Goal: Transaction & Acquisition: Purchase product/service

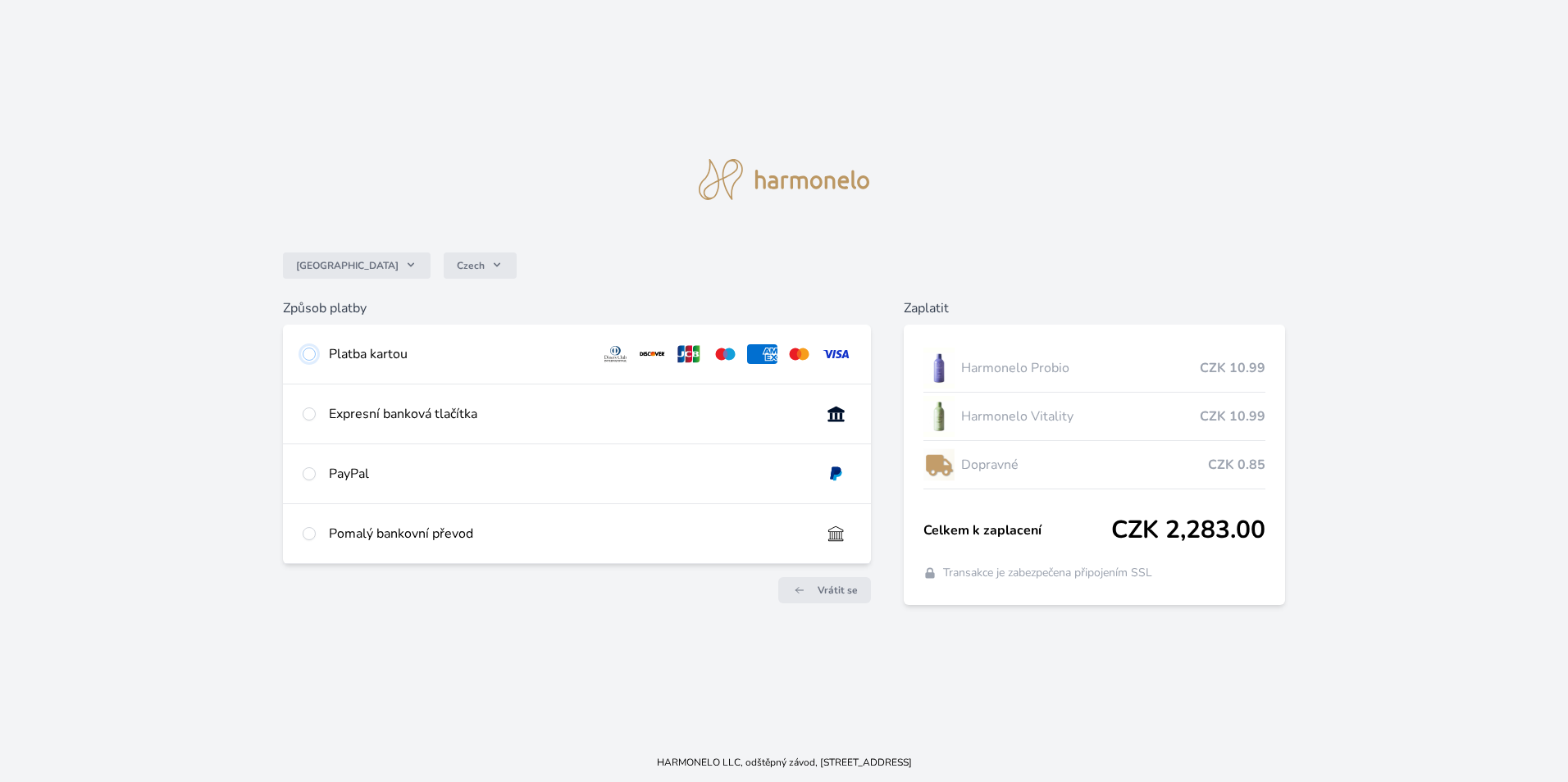
click at [311, 358] on input "radio" at bounding box center [309, 354] width 13 height 13
radio input "true"
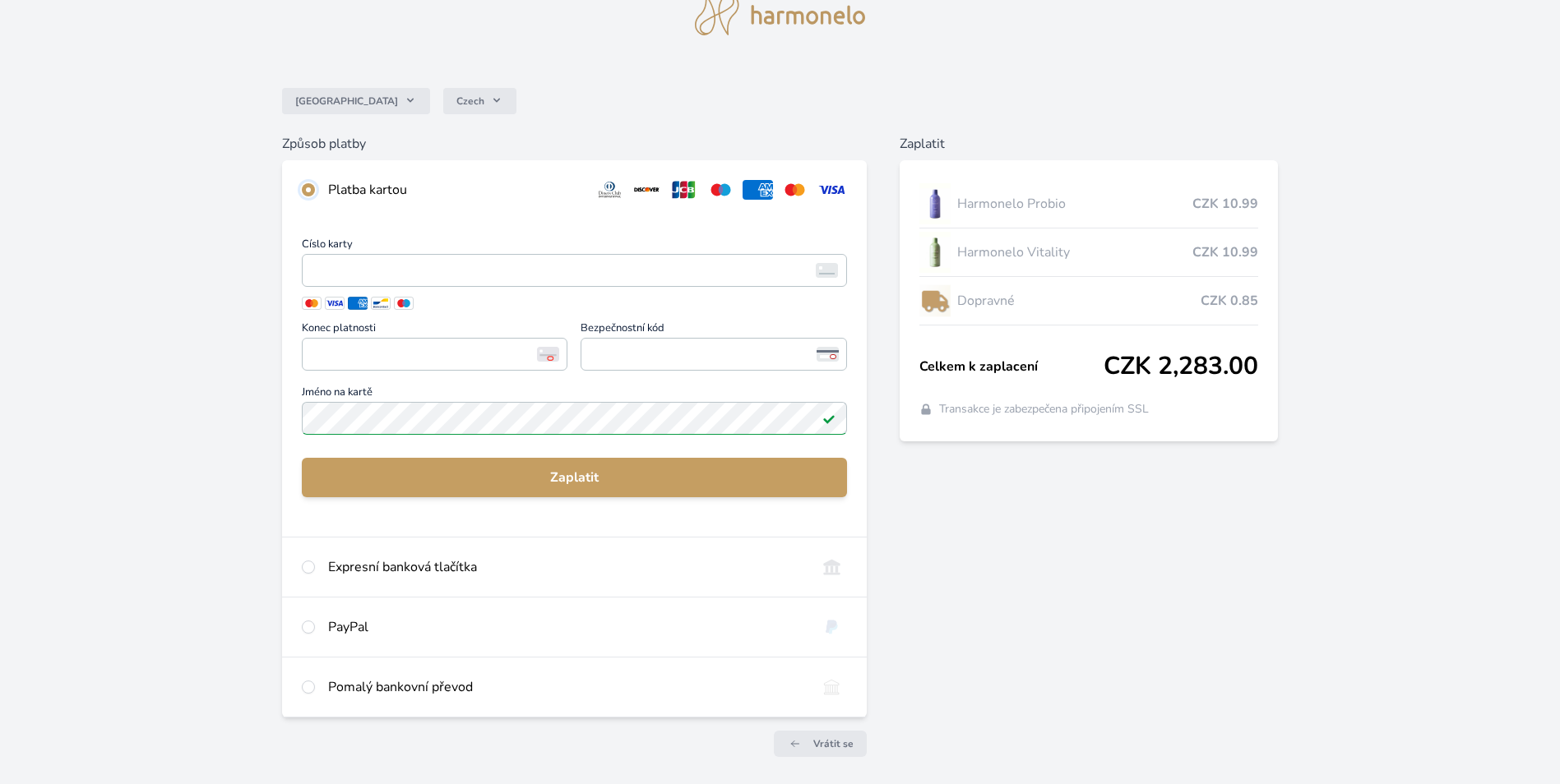
scroll to position [130, 0]
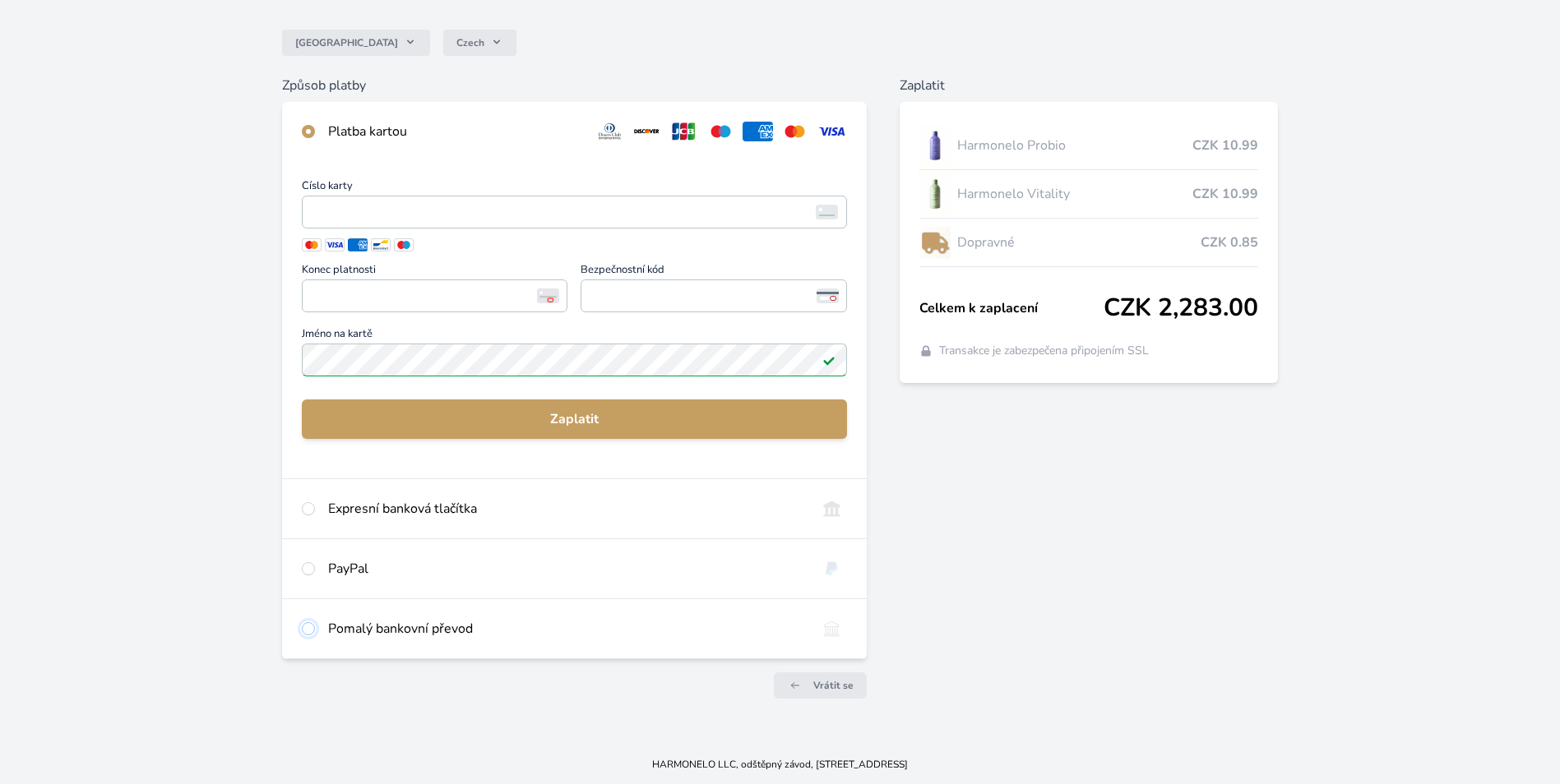
click at [306, 628] on input "radio" at bounding box center [308, 628] width 13 height 13
radio input "true"
radio input "false"
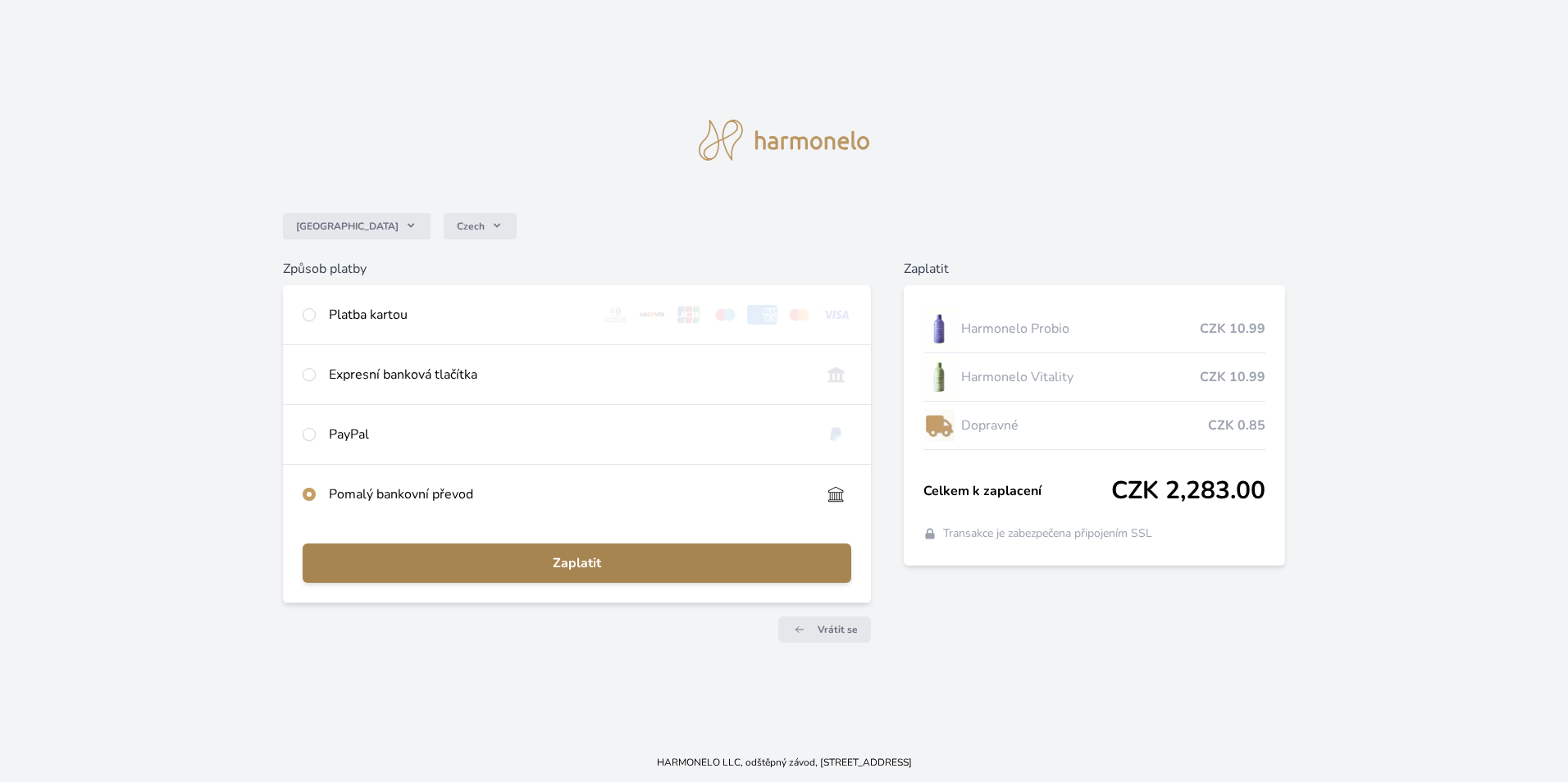
click at [628, 561] on span "Zaplatit" at bounding box center [577, 563] width 523 height 20
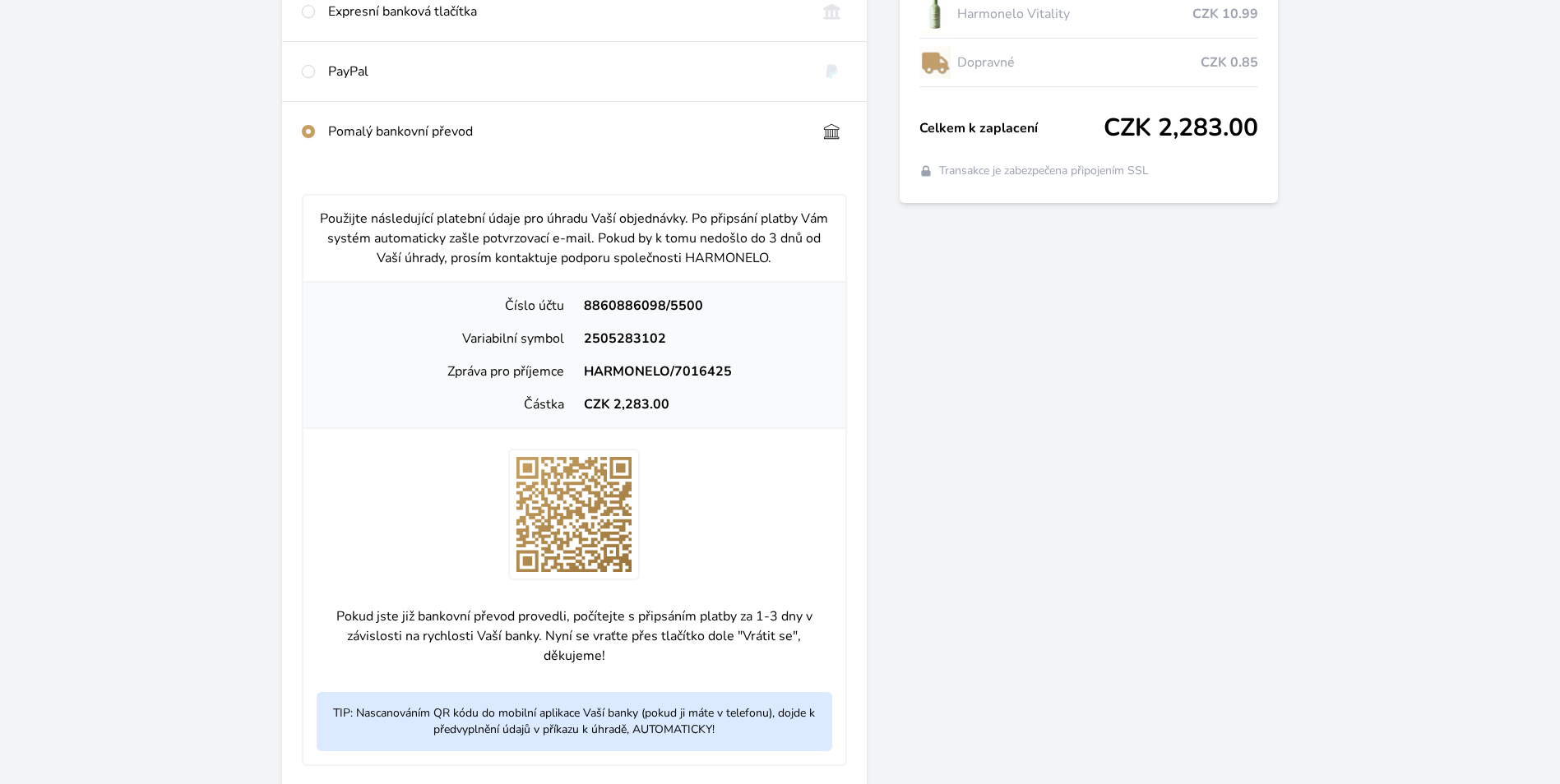
scroll to position [329, 0]
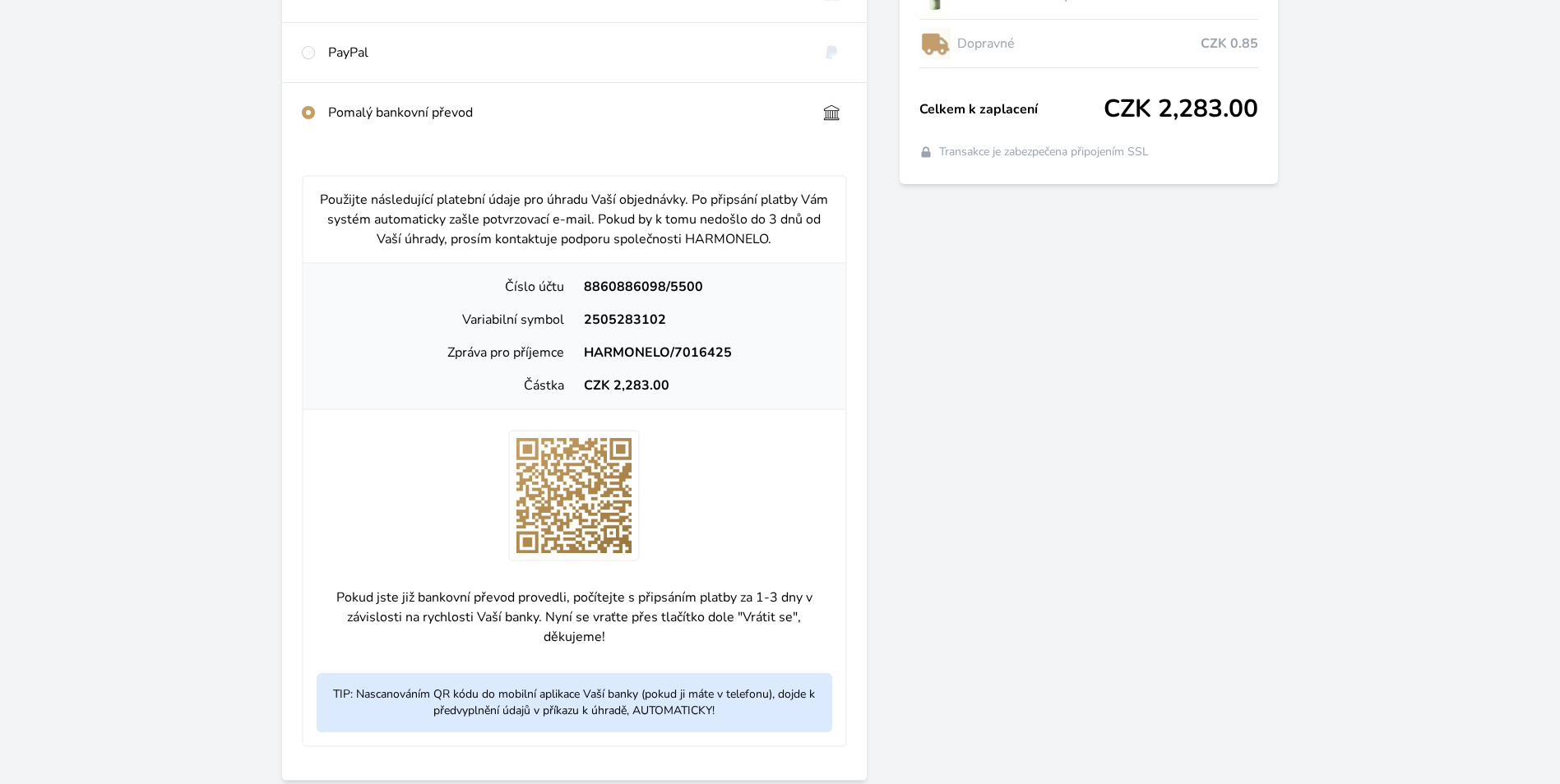
click at [1393, 293] on div "Česko Czech Způsob platby Platba kartou Číslo karty <p>Your browser does not su…" at bounding box center [780, 268] width 1560 height 1195
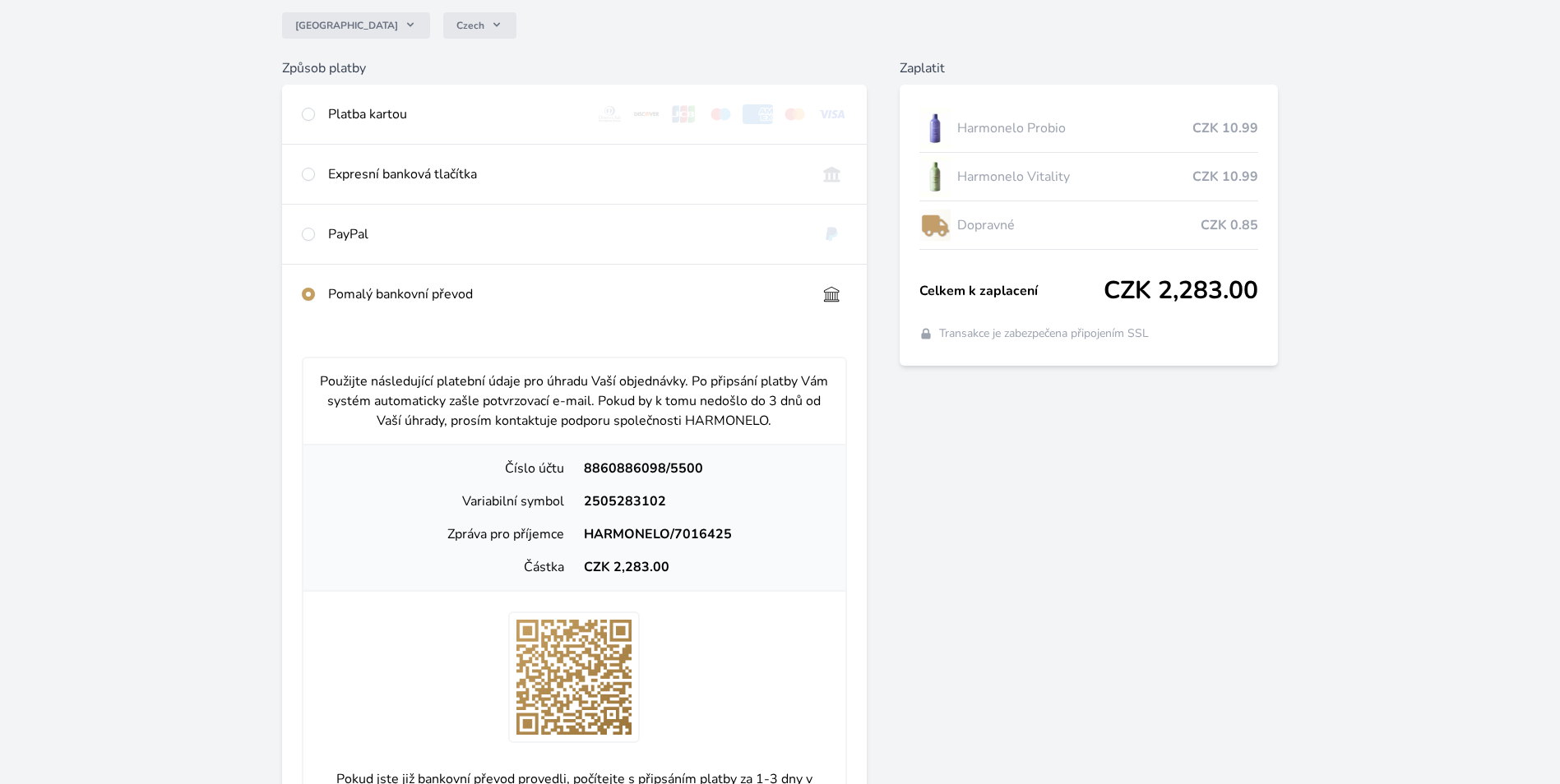
scroll to position [0, 0]
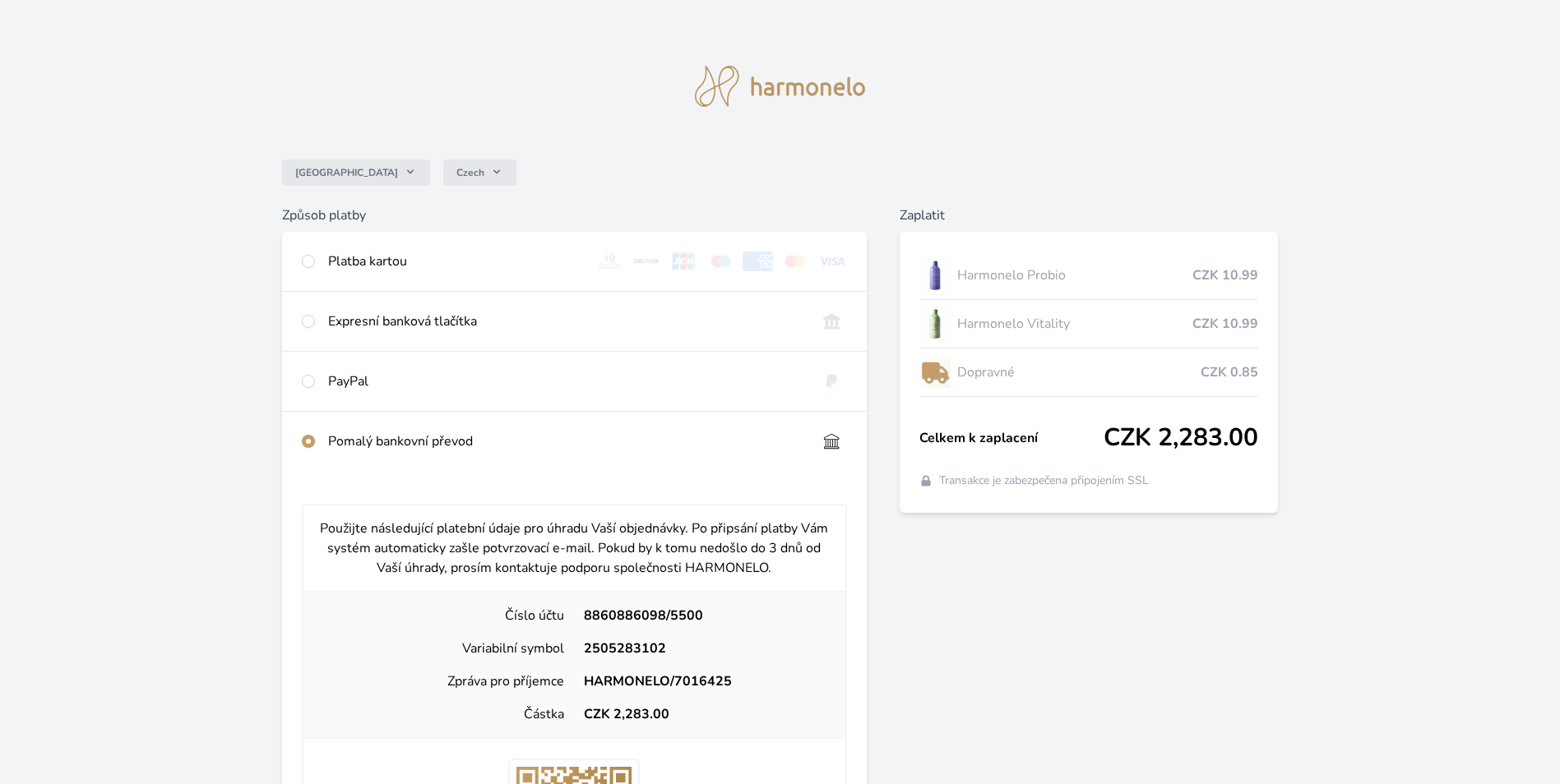
click at [851, 89] on img at bounding box center [780, 87] width 171 height 42
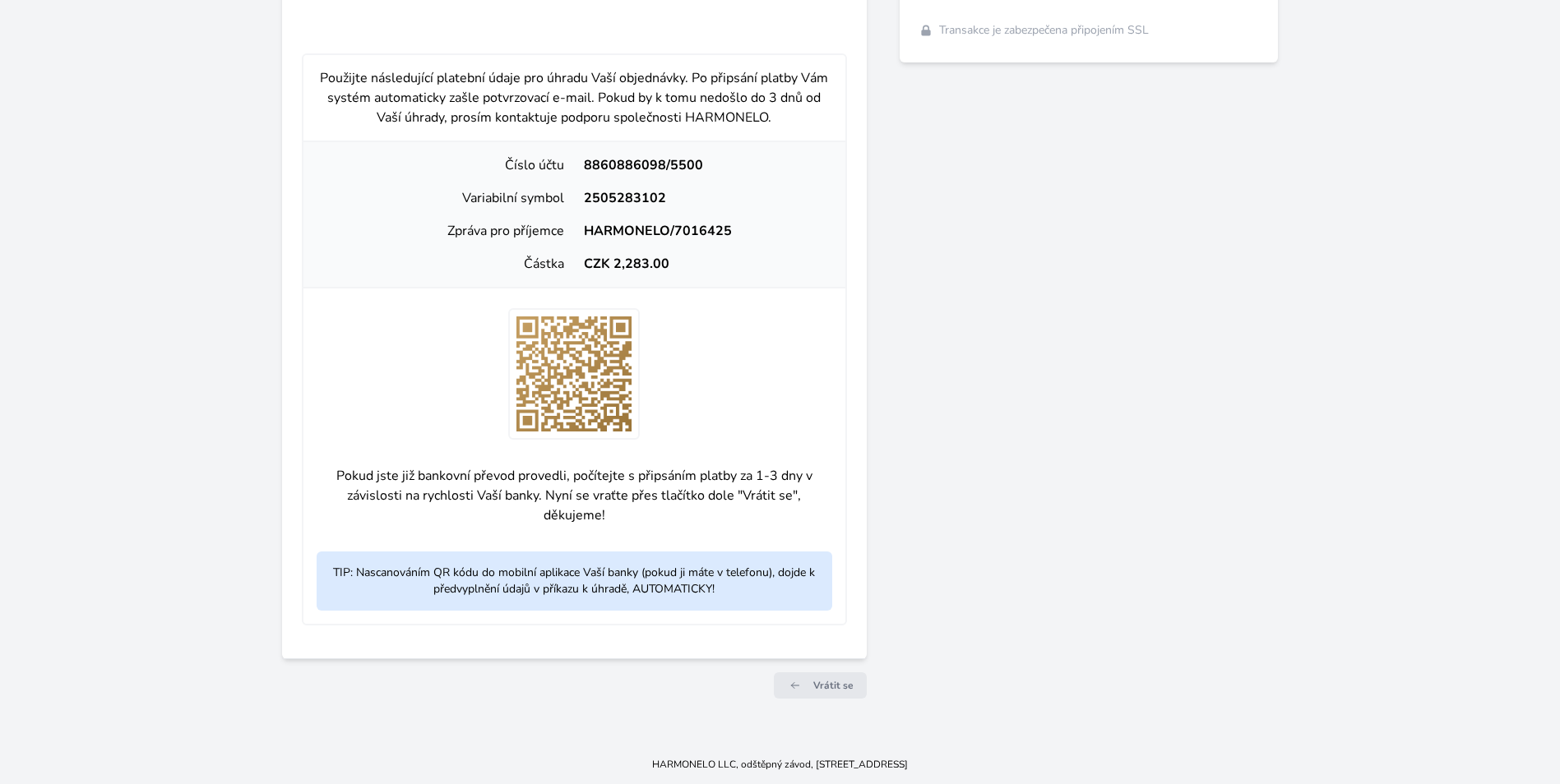
drag, startPoint x: 830, startPoint y: 689, endPoint x: 856, endPoint y: 749, distance: 65.4
click at [830, 689] on span "Vrátit se" at bounding box center [833, 685] width 41 height 13
